Goal: Navigation & Orientation: Find specific page/section

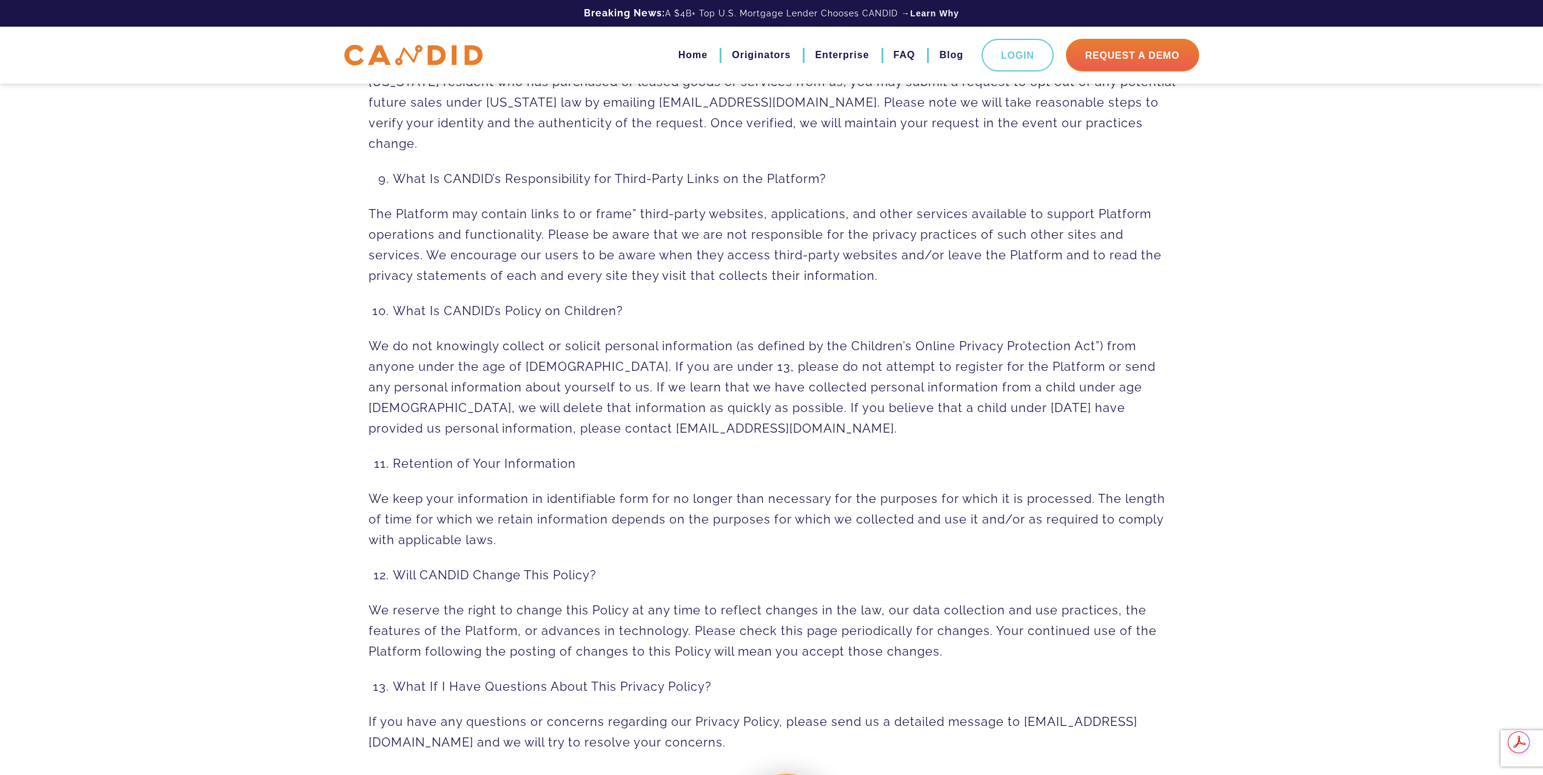
drag, startPoint x: 521, startPoint y: 201, endPoint x: 366, endPoint y: 10, distance: 246.6
click at [521, 339] on span "We do not knowingly collect or solicit personal information (as defined by the …" at bounding box center [762, 387] width 787 height 97
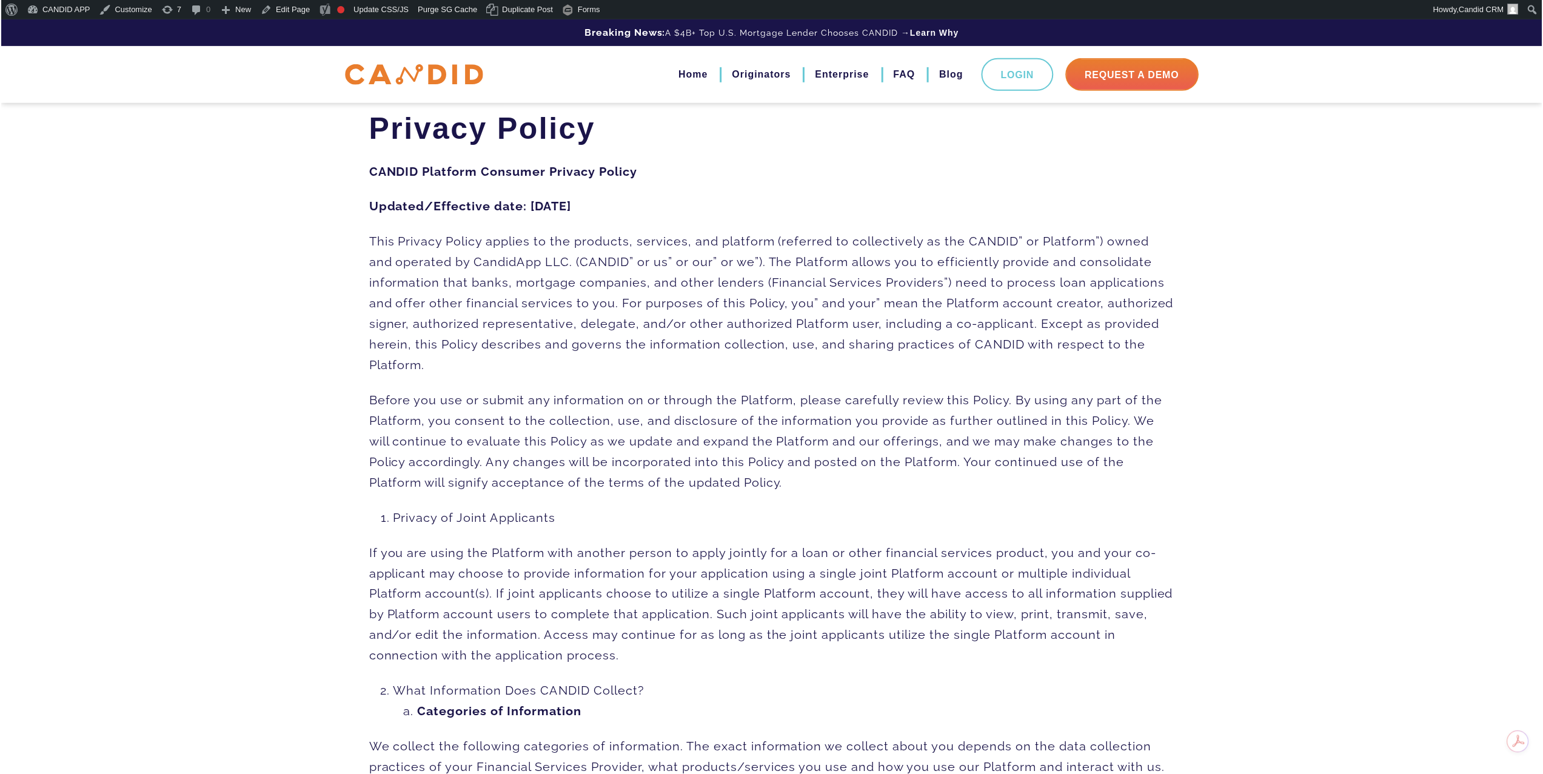
scroll to position [7062, 0]
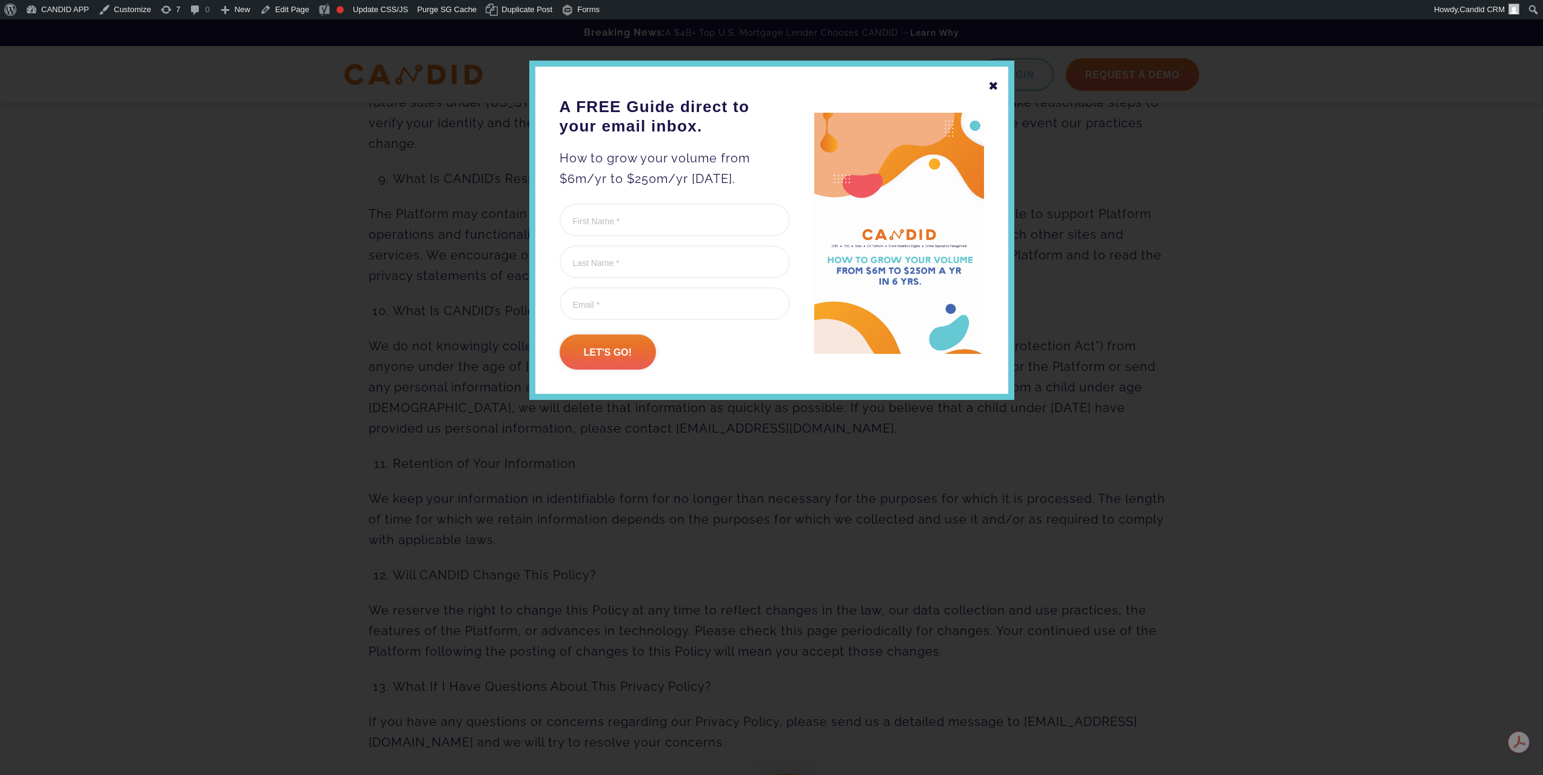
click at [1000, 84] on div "✖ A FREE Guide direct to your email inbox. How to grow your volume from $6m/yr …" at bounding box center [771, 231] width 485 height 340
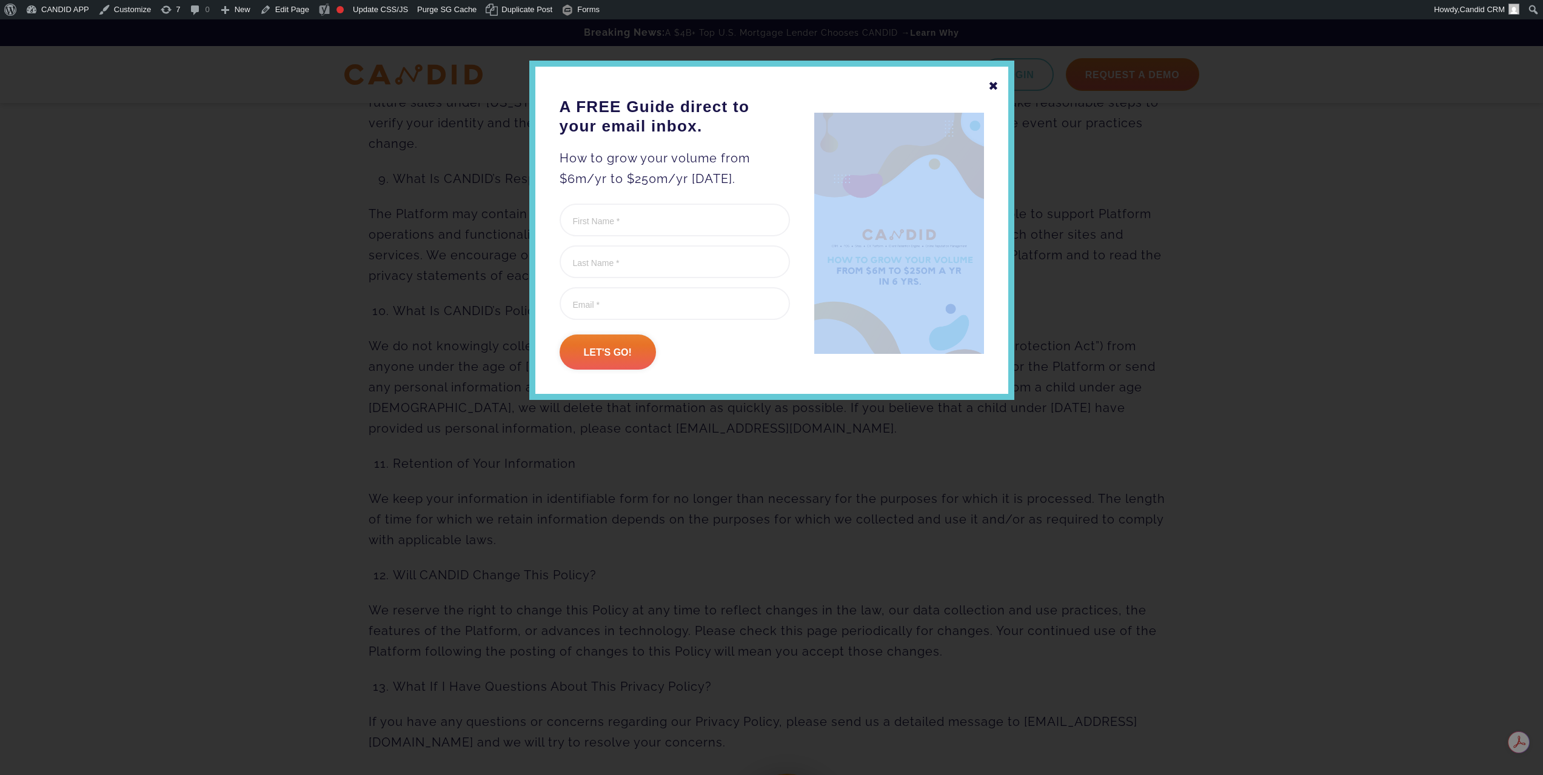
click at [999, 84] on div "✖ A FREE Guide direct to your email inbox. How to grow your volume from $6m/yr …" at bounding box center [771, 231] width 485 height 340
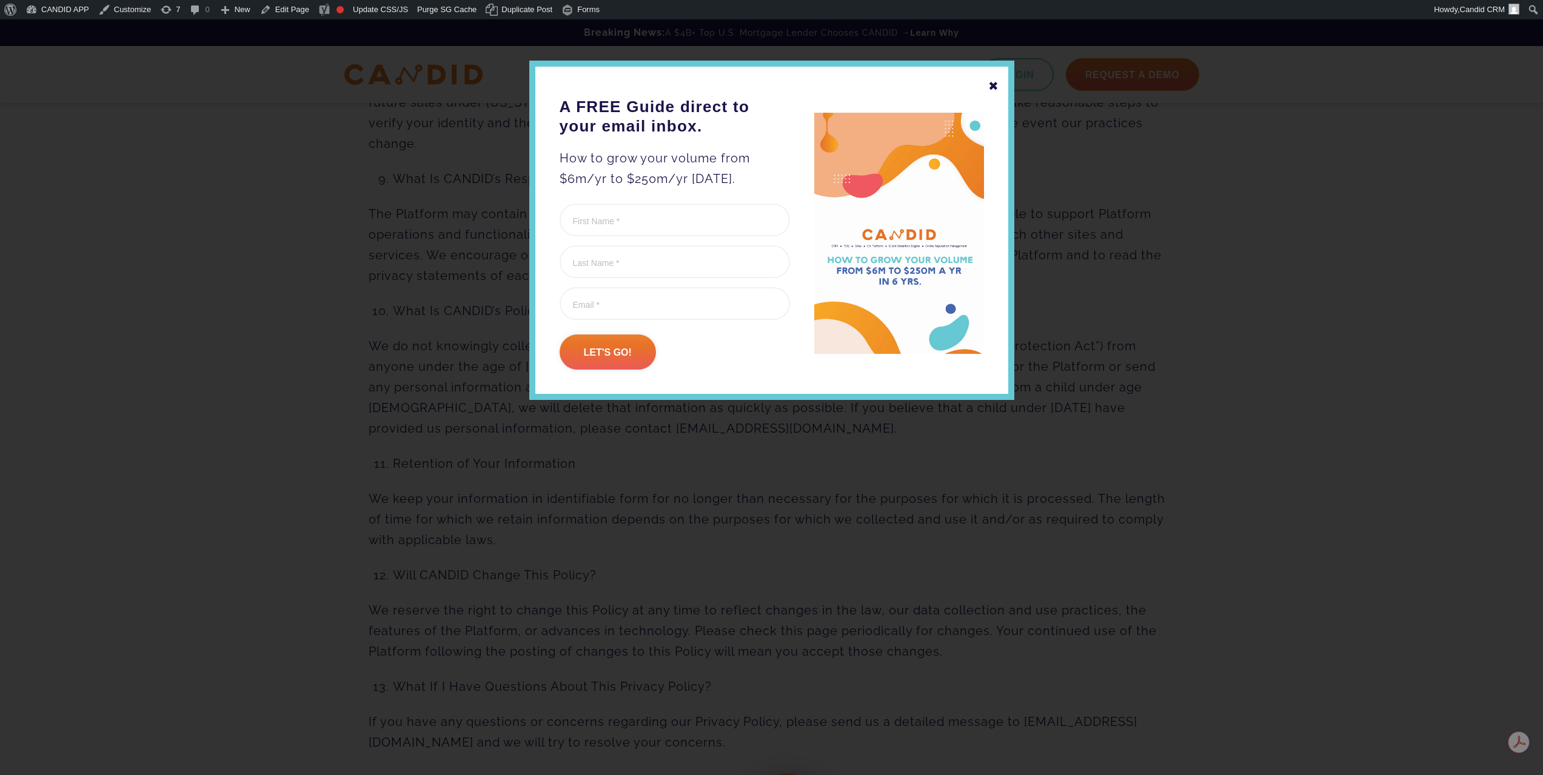
click at [997, 85] on div "✖" at bounding box center [993, 86] width 11 height 21
